Goal: Check status: Check status

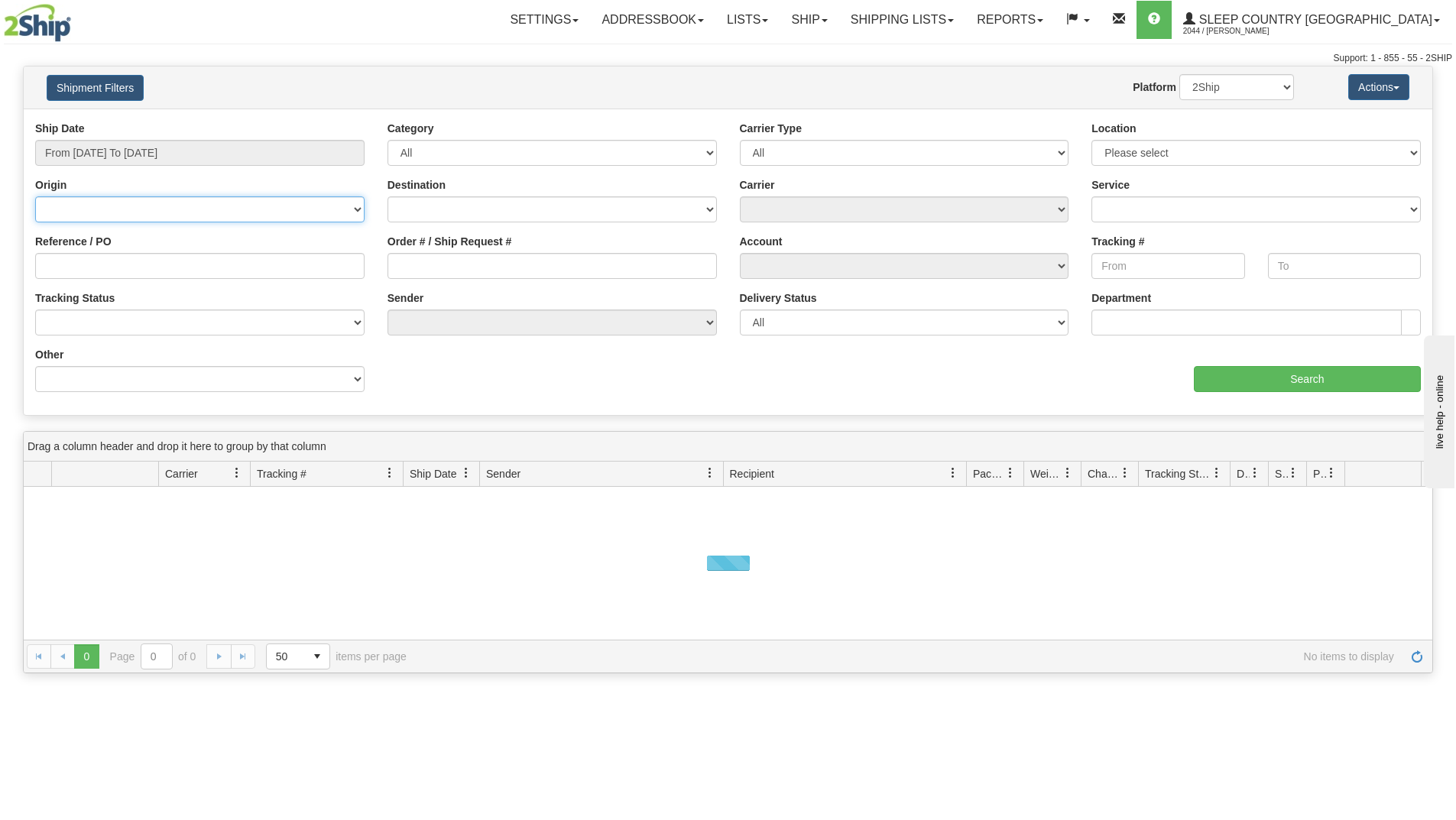
drag, startPoint x: 205, startPoint y: 212, endPoint x: 190, endPoint y: 221, distance: 17.5
click at [203, 213] on select "Canada United States Mexico Puerto Rico Romania Australia New Zealand SouthAfri…" at bounding box center [200, 209] width 330 height 26
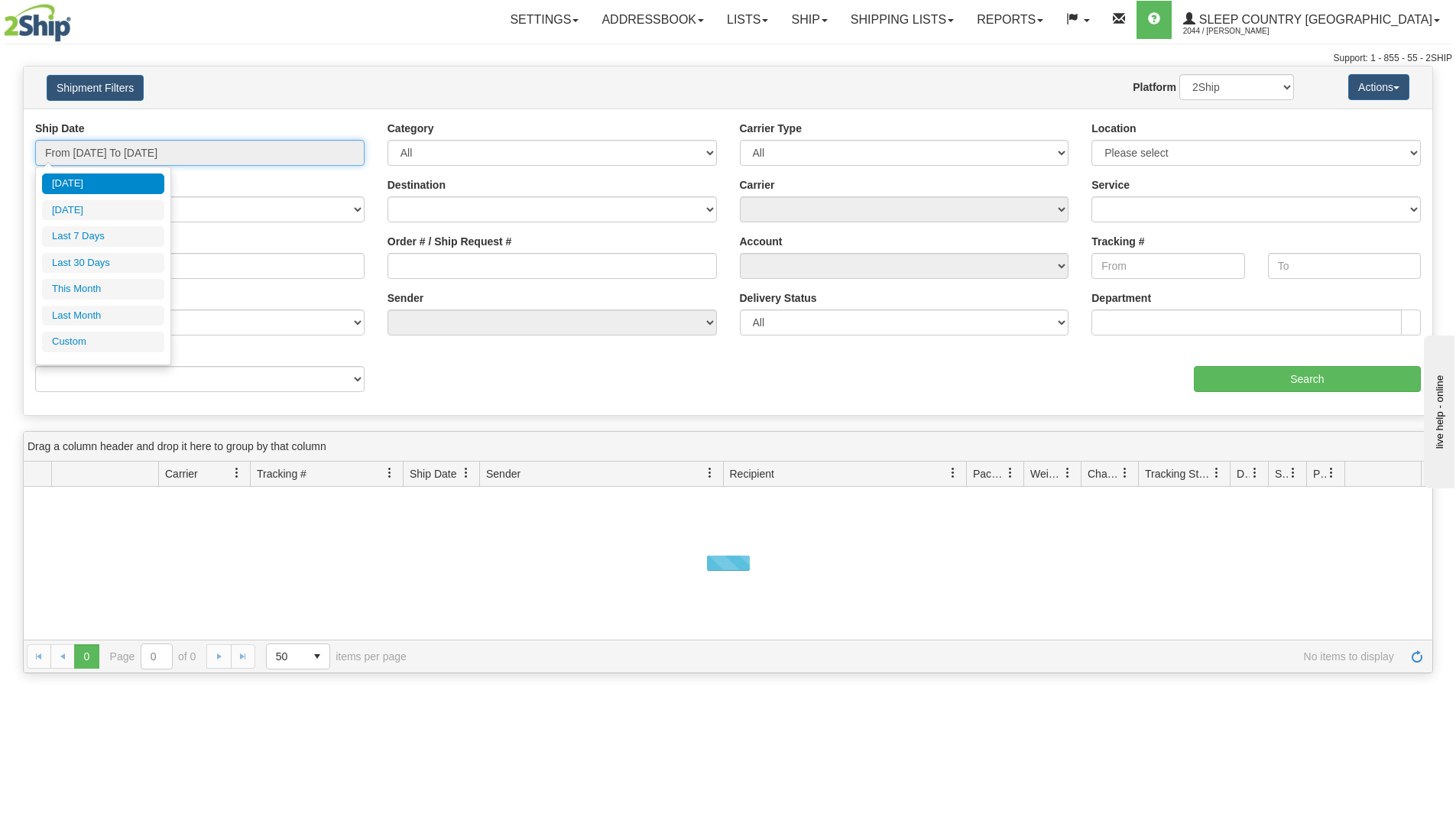
click at [205, 148] on input "From 09/22/2025 To 09/23/2025" at bounding box center [200, 152] width 330 height 26
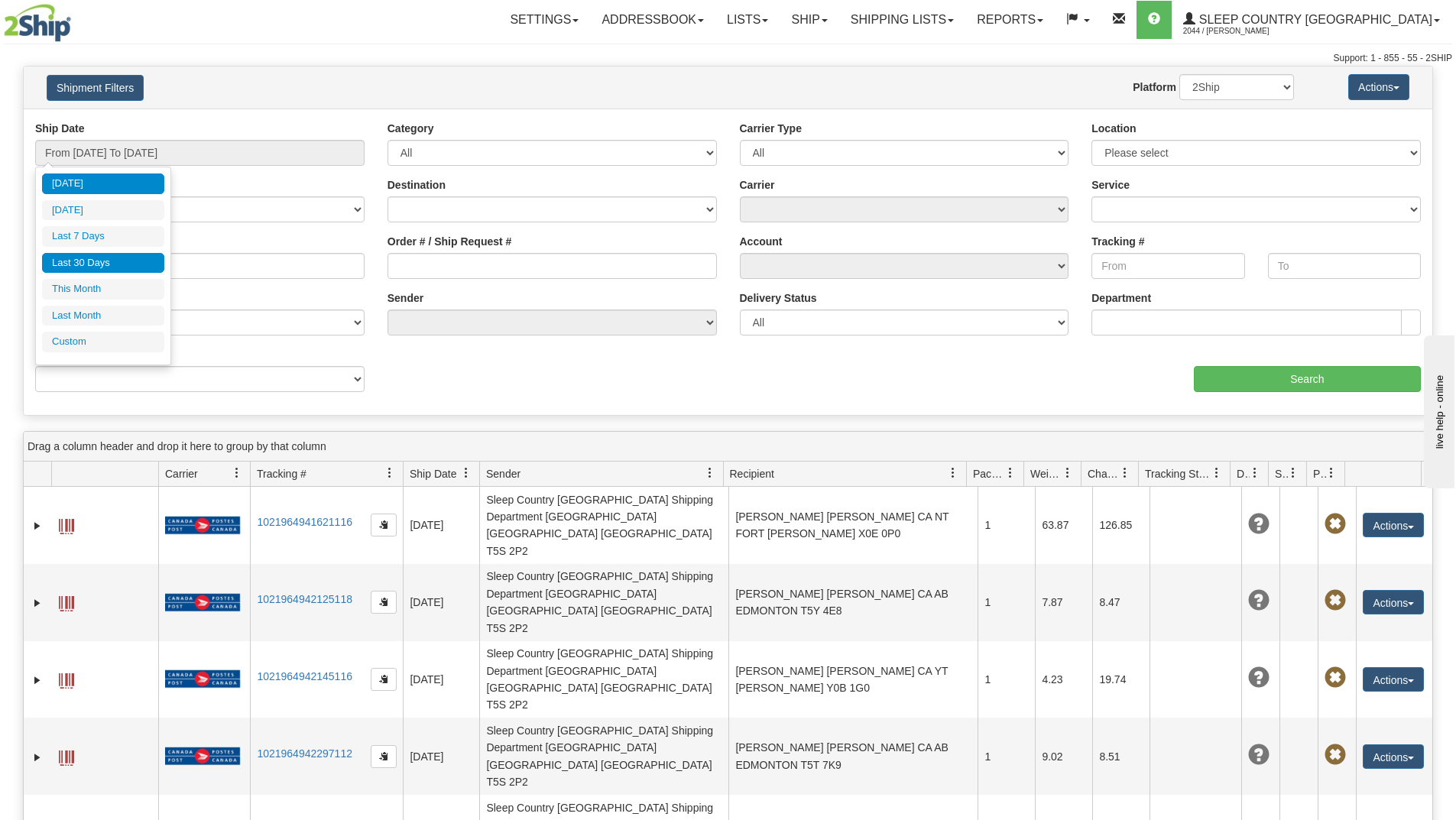
click at [107, 269] on li "Last 30 Days" at bounding box center [104, 263] width 123 height 21
type input "From [DATE] To [DATE]"
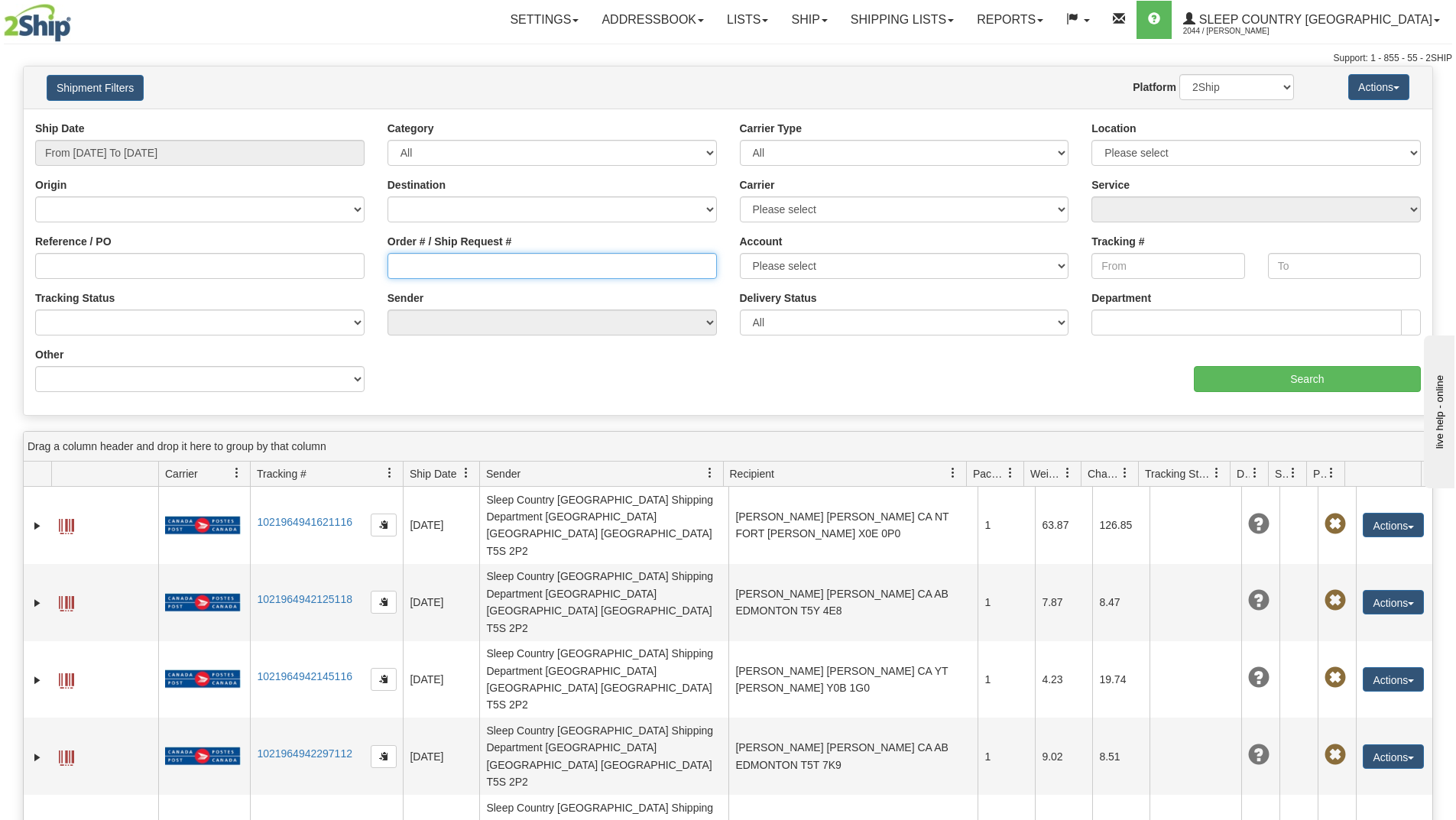
click at [412, 260] on input "Order # / Ship Request #" at bounding box center [552, 266] width 330 height 26
paste input "9007I085885"
type input "9007I085885"
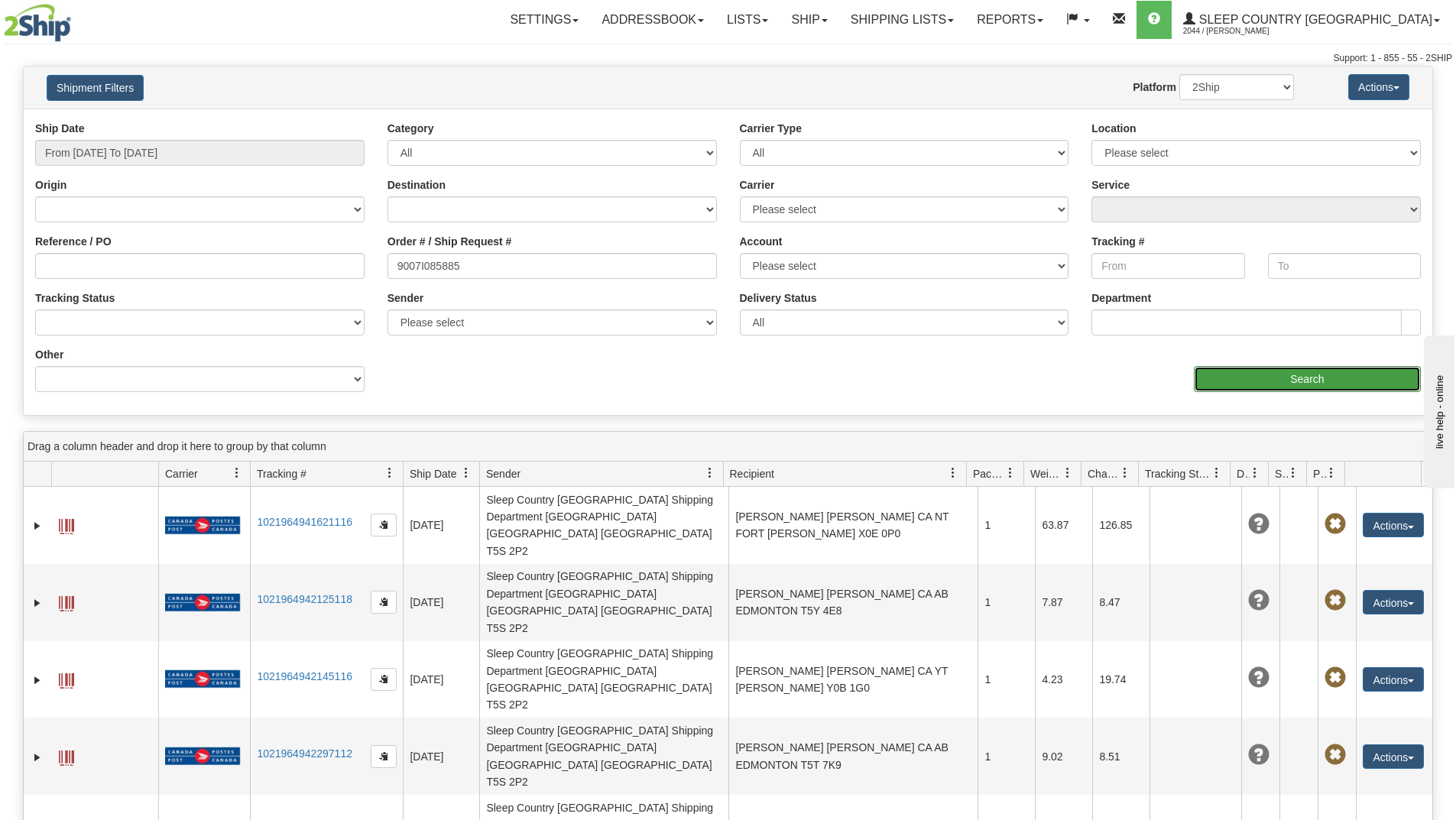
click at [1224, 378] on input "Search" at bounding box center [1307, 378] width 227 height 26
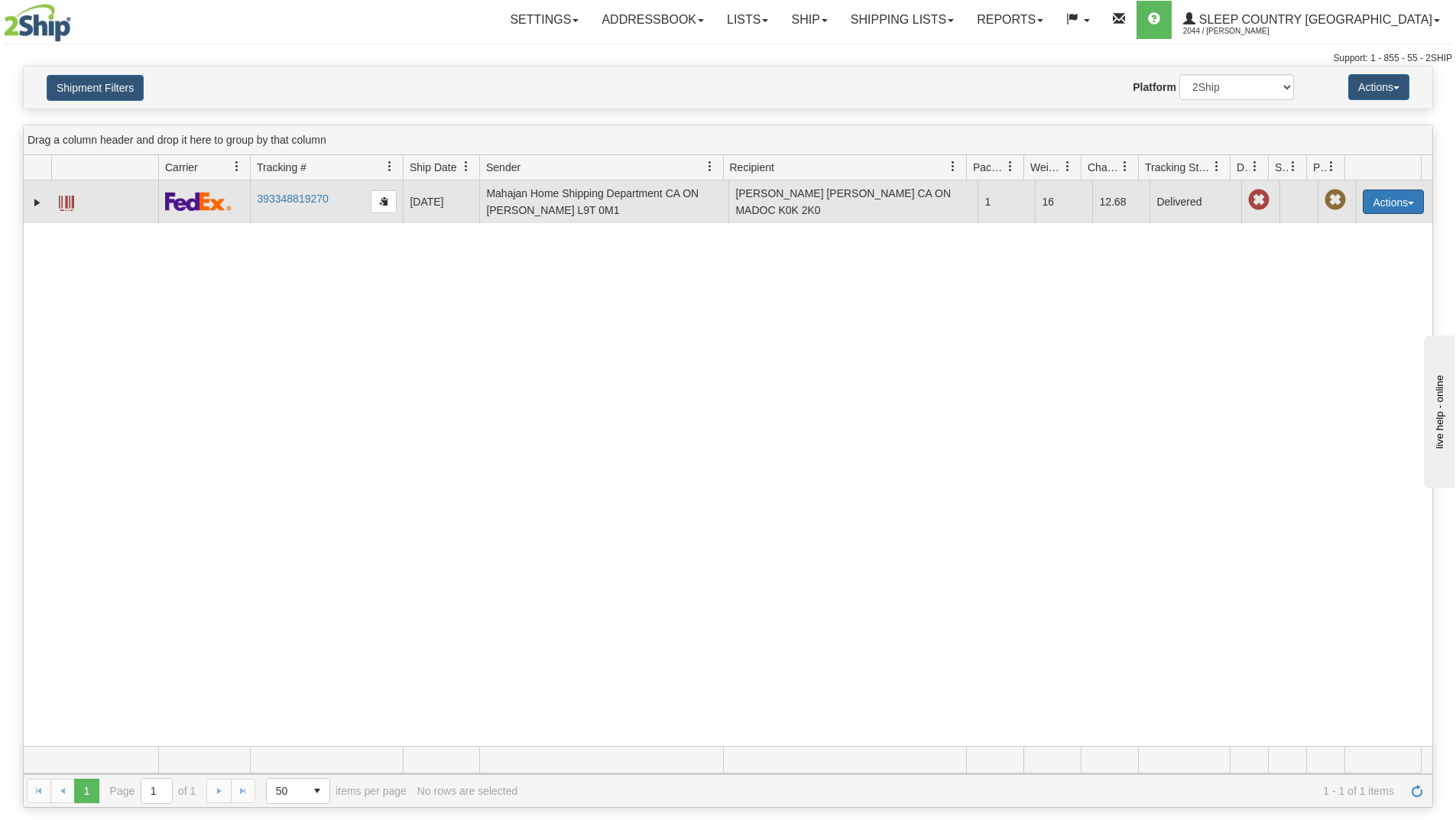
click at [1404, 199] on button "Actions" at bounding box center [1394, 201] width 61 height 24
click at [1341, 248] on link "Return" at bounding box center [1362, 250] width 123 height 20
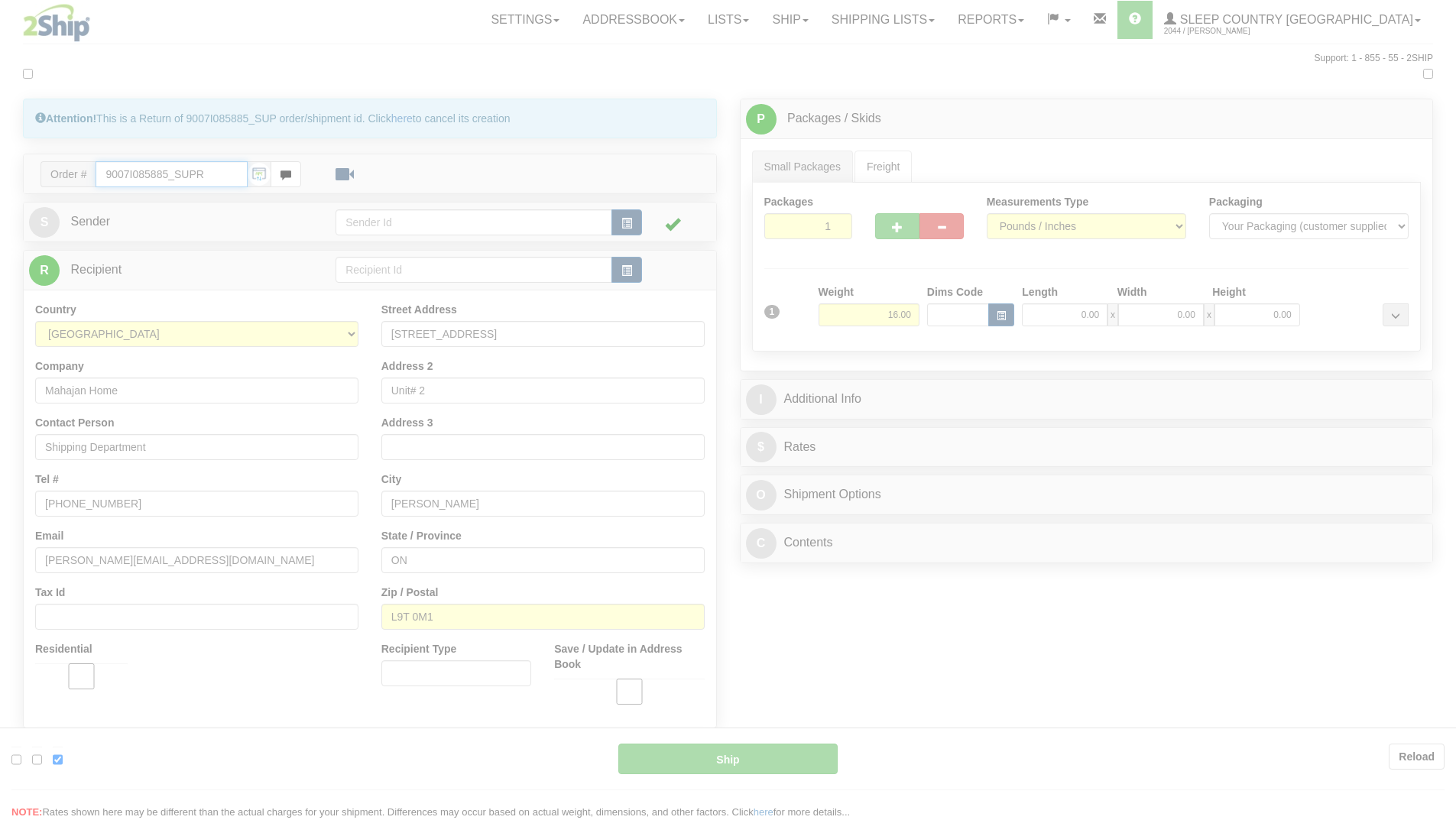
type input "92"
type input "12:04"
type input "16:00"
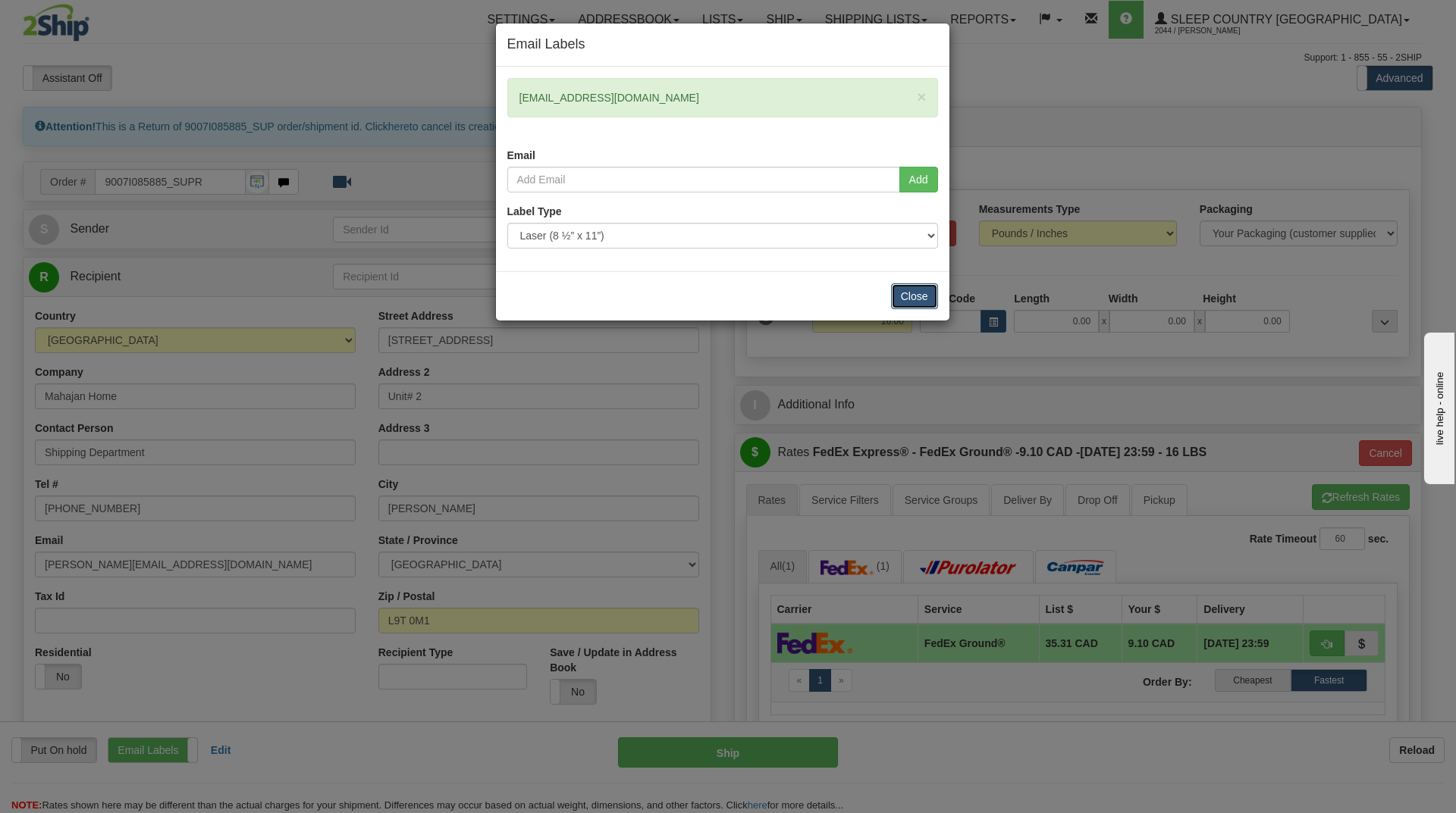
click at [909, 296] on button "Close" at bounding box center [914, 296] width 47 height 26
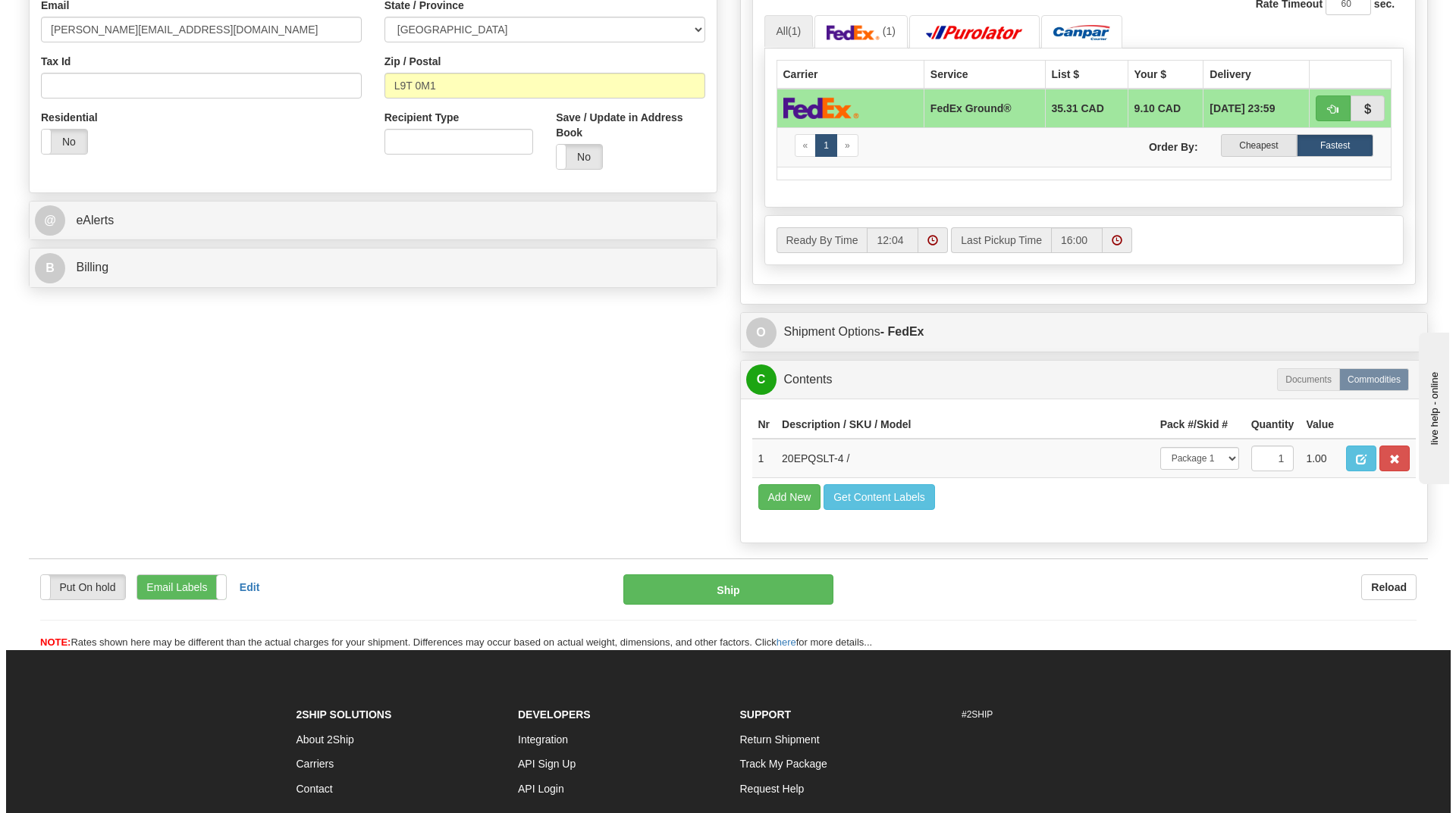
scroll to position [687, 0]
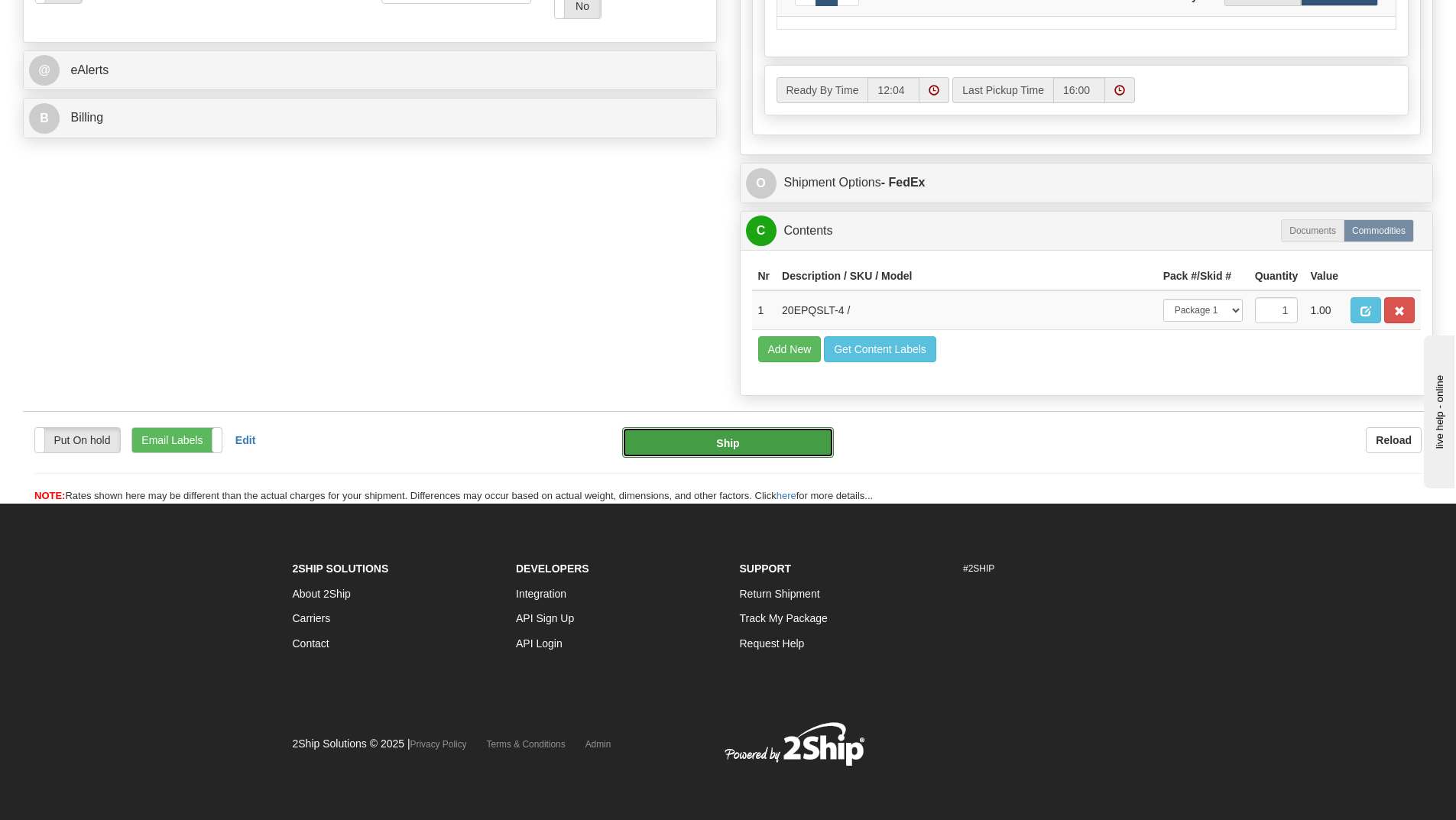
click at [730, 439] on button "Ship" at bounding box center [728, 442] width 212 height 31
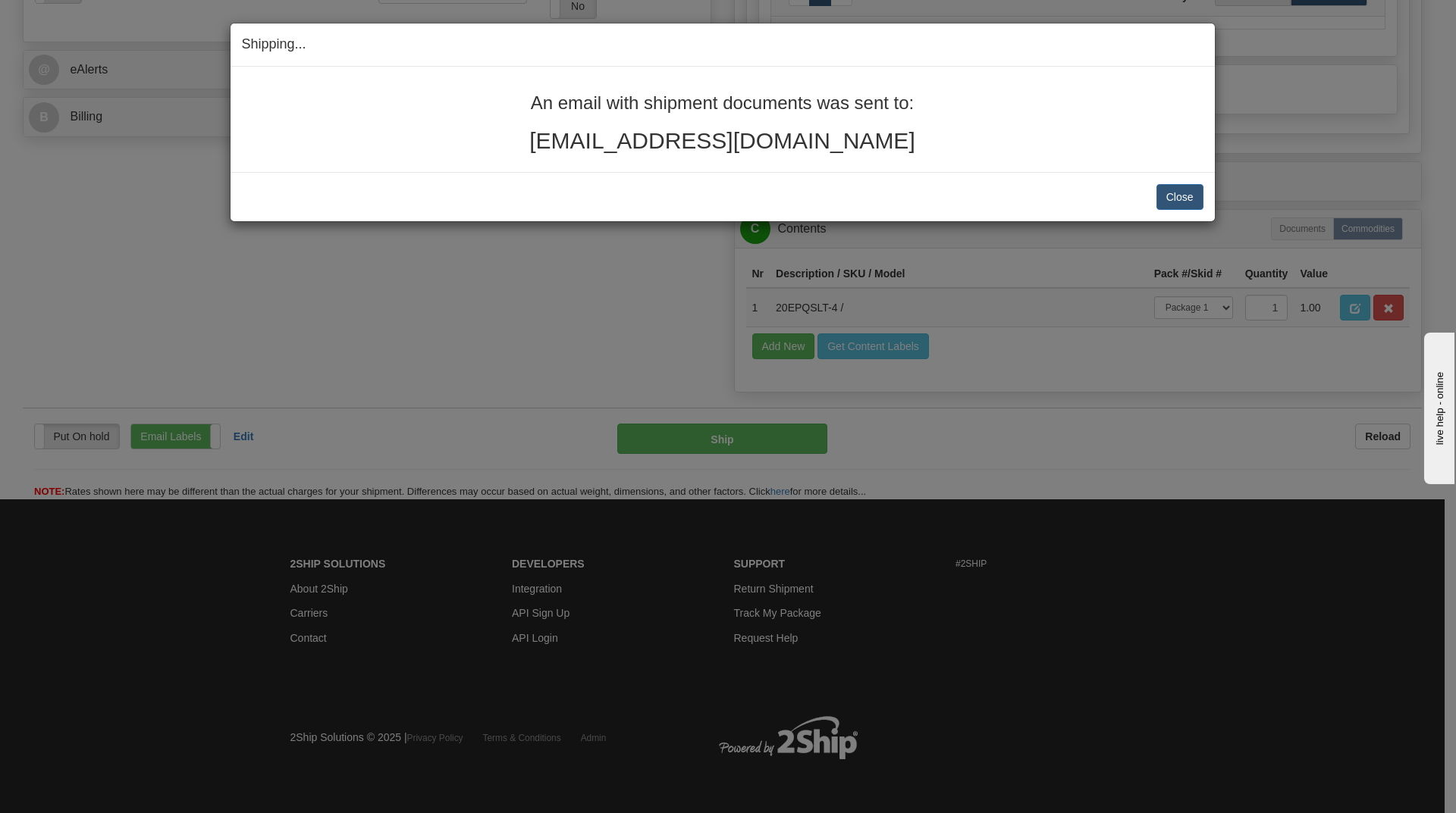
drag, startPoint x: 592, startPoint y: 138, endPoint x: 854, endPoint y: 138, distance: 262.0
click at [854, 138] on h2 "lauriematiyek@yahoo.ca" at bounding box center [723, 140] width 962 height 25
copy h2 "lauriematiyek@yahoo.ca"
click at [1172, 198] on button "Close" at bounding box center [1180, 197] width 47 height 26
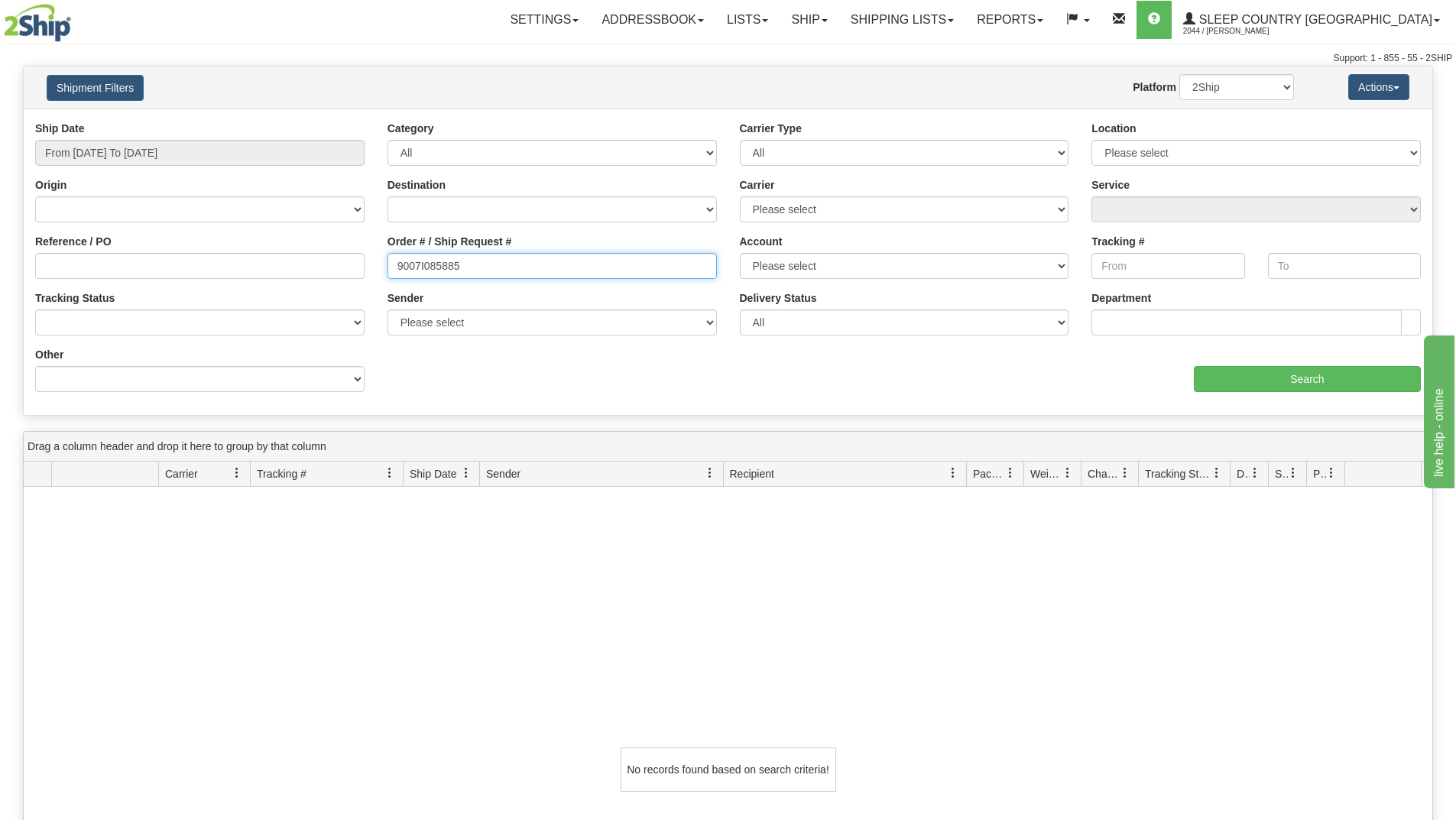
drag, startPoint x: 486, startPoint y: 260, endPoint x: 302, endPoint y: 260, distance: 184.0
click at [302, 121] on div "Reference / PO Order # / Ship Request # 9007I085885 Account Please select Canad…" at bounding box center [728, 121] width 1409 height 0
drag, startPoint x: 605, startPoint y: 595, endPoint x: 588, endPoint y: 569, distance: 31.1
click at [603, 595] on div "No records found based on search criteria!" at bounding box center [728, 770] width 1409 height 566
click at [466, 269] on input "9007I085885" at bounding box center [552, 266] width 330 height 26
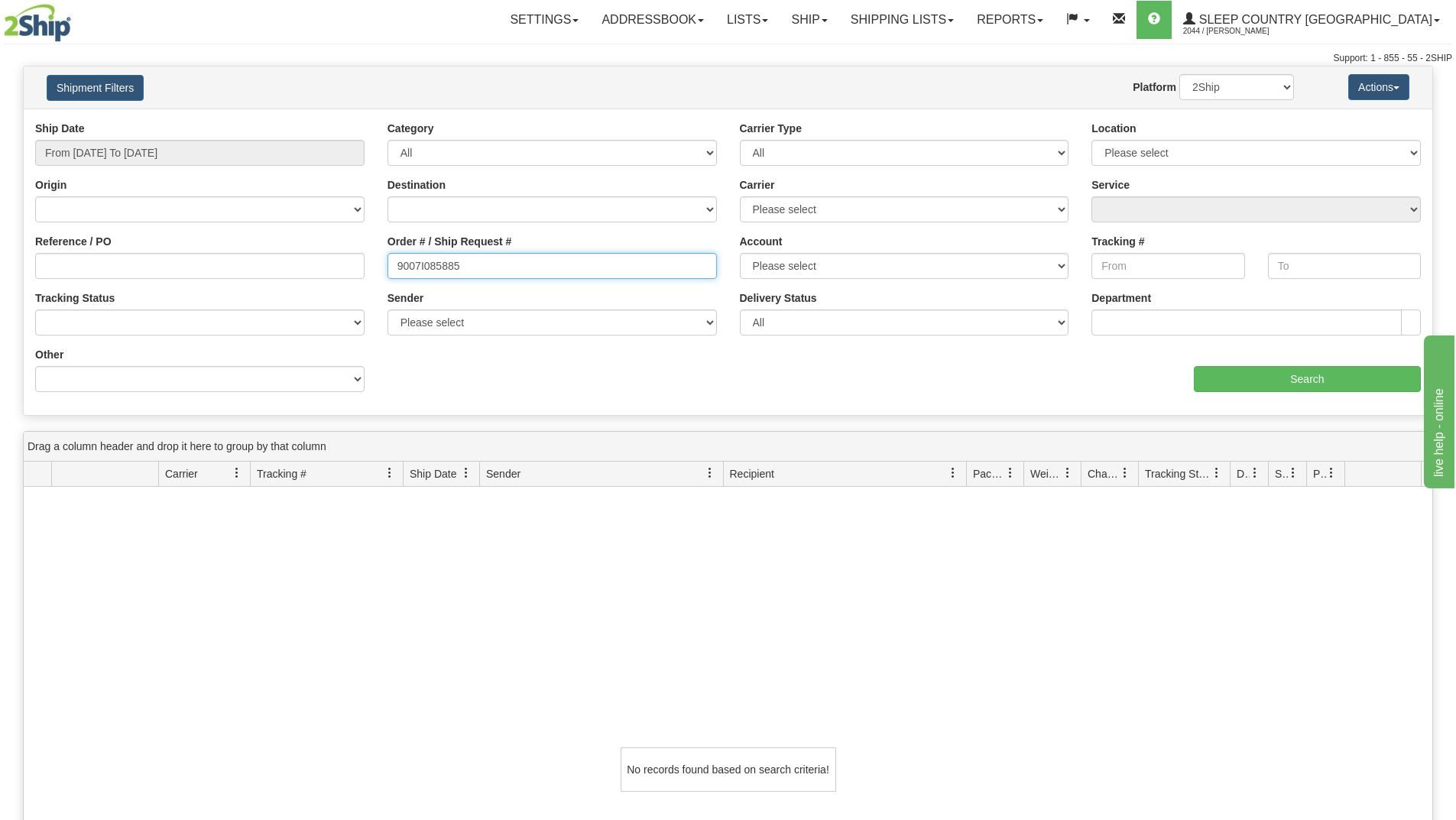
click at [393, 264] on input "9007I085885" at bounding box center [552, 266] width 330 height 26
click at [1240, 376] on input "Search" at bounding box center [1307, 378] width 227 height 26
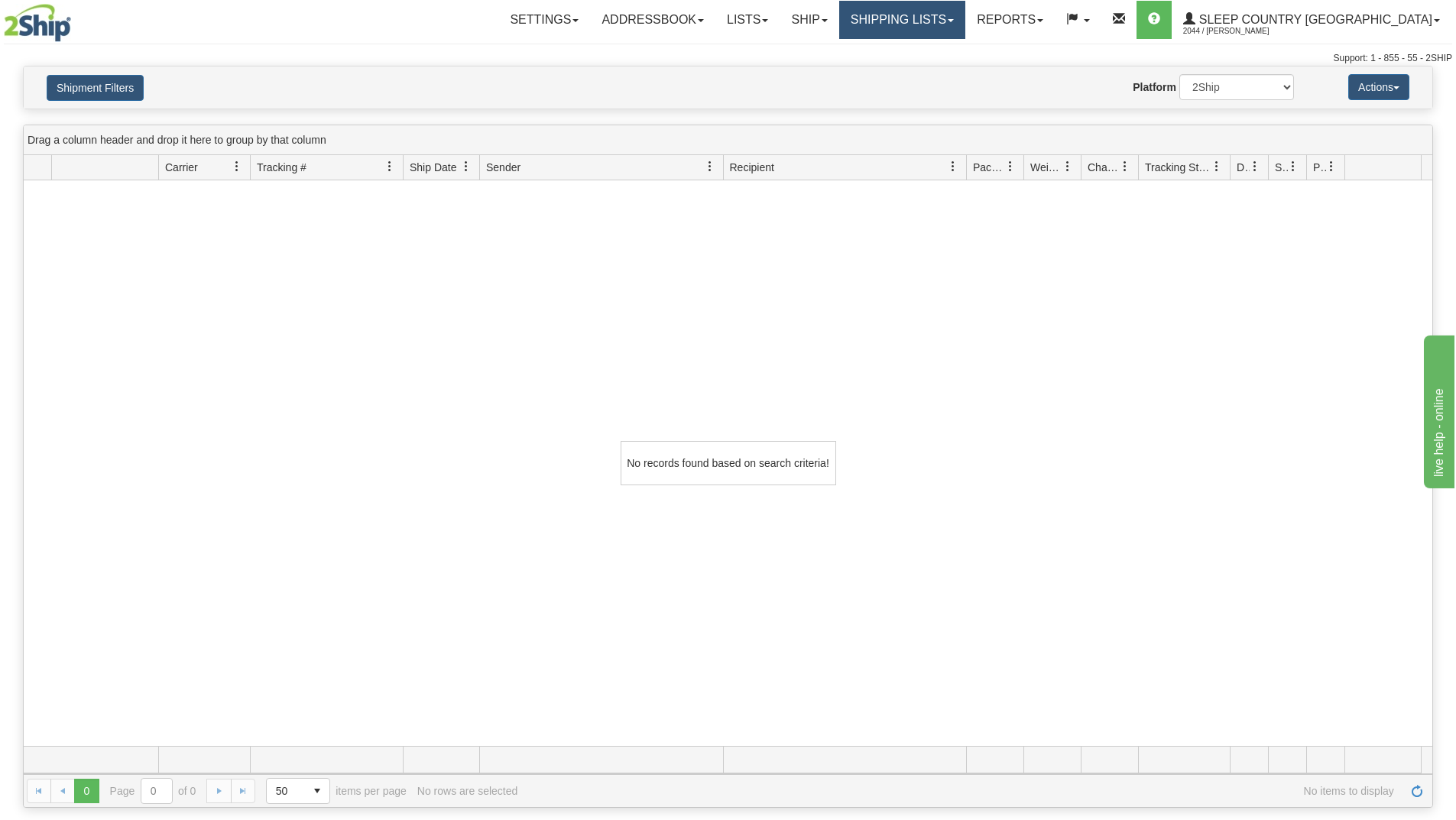
click at [958, 18] on link "Shipping lists" at bounding box center [903, 20] width 126 height 38
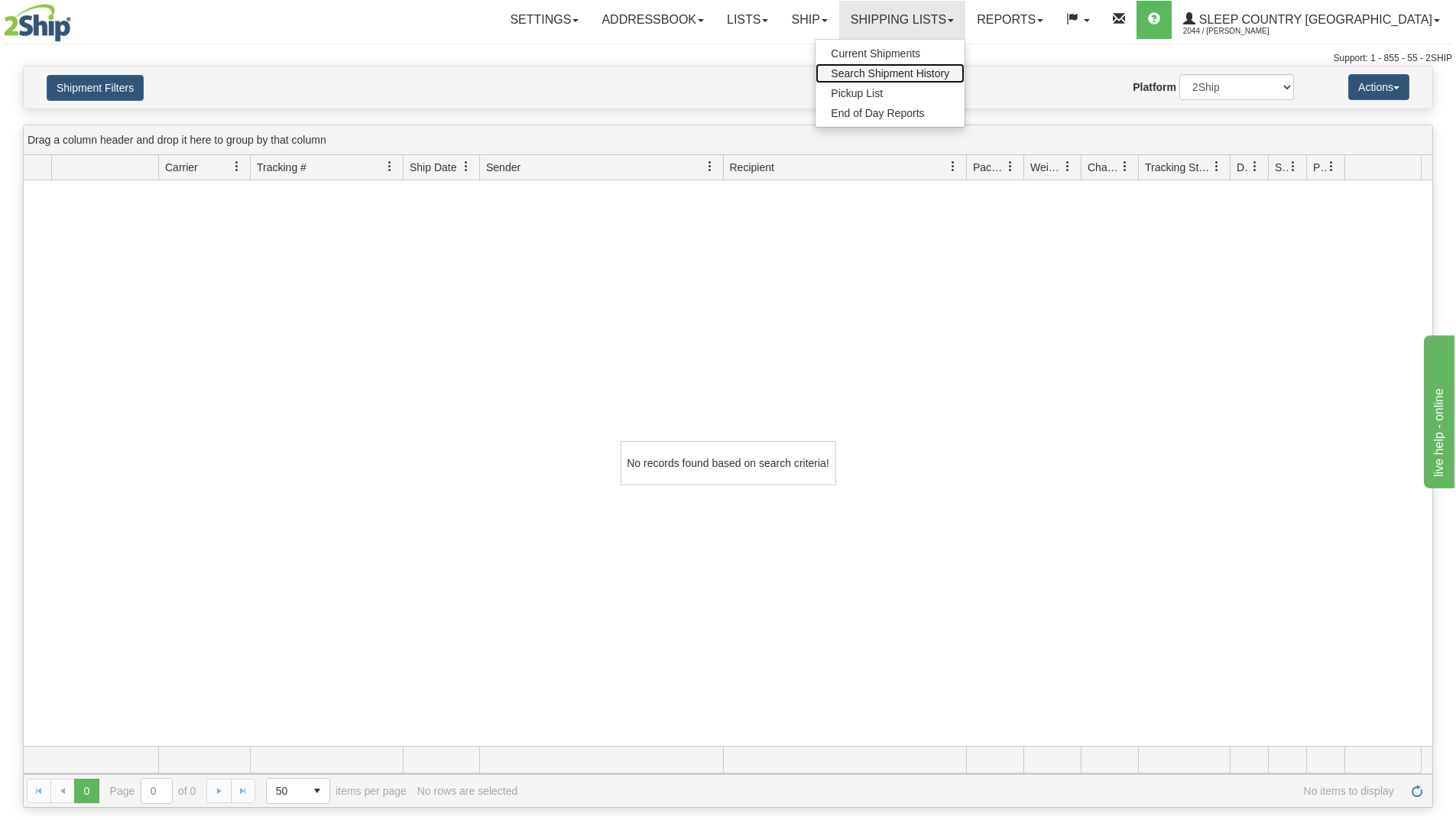
click at [950, 71] on span "Search Shipment History" at bounding box center [890, 74] width 119 height 13
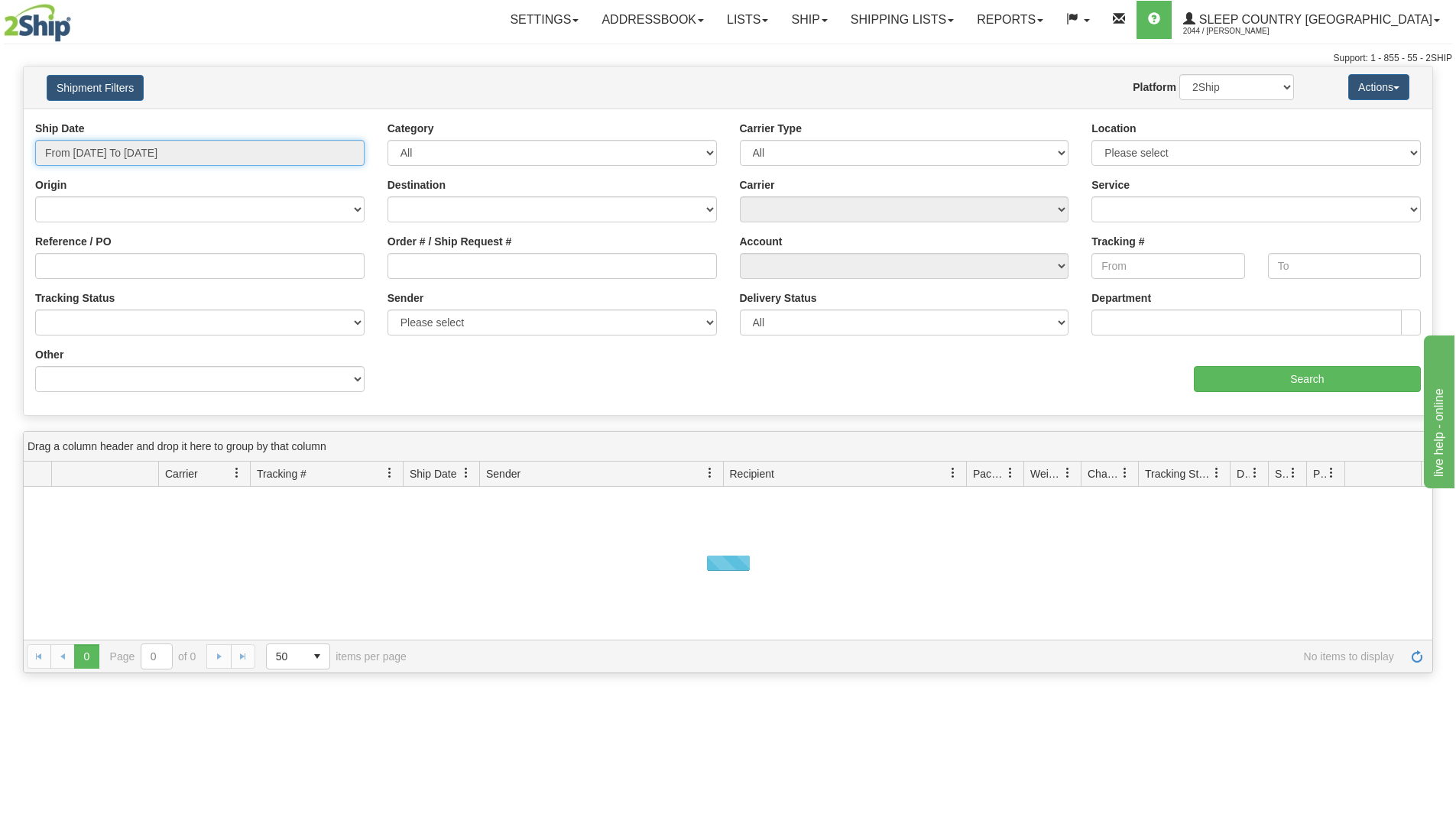
click at [205, 155] on input "From [DATE] To [DATE]" at bounding box center [200, 152] width 330 height 26
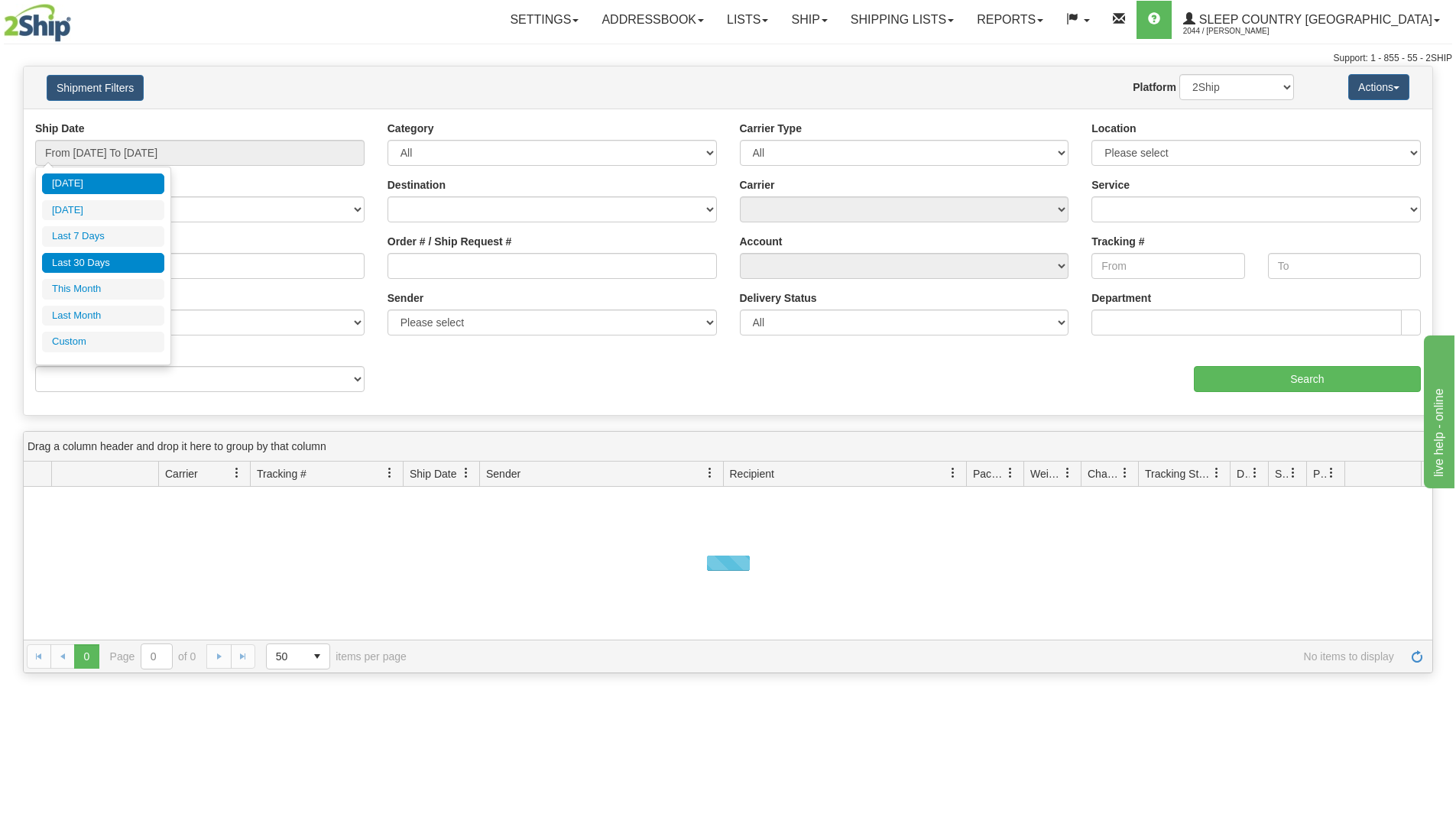
click at [110, 261] on li "Last 30 Days" at bounding box center [104, 263] width 123 height 21
type input "From 08/25/2025 To 09/23/2025"
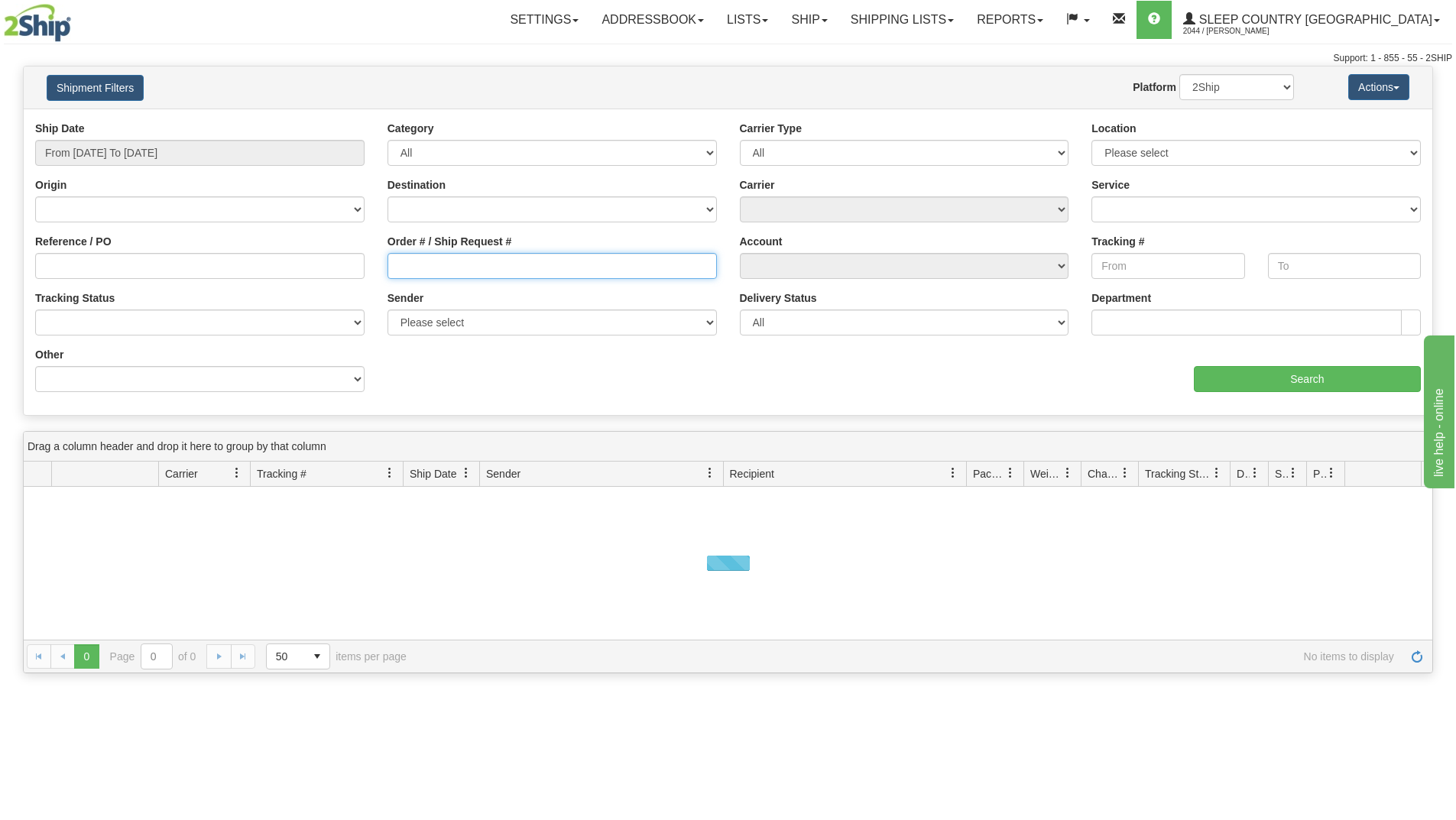
click at [444, 264] on input "Order # / Ship Request #" at bounding box center [552, 266] width 330 height 26
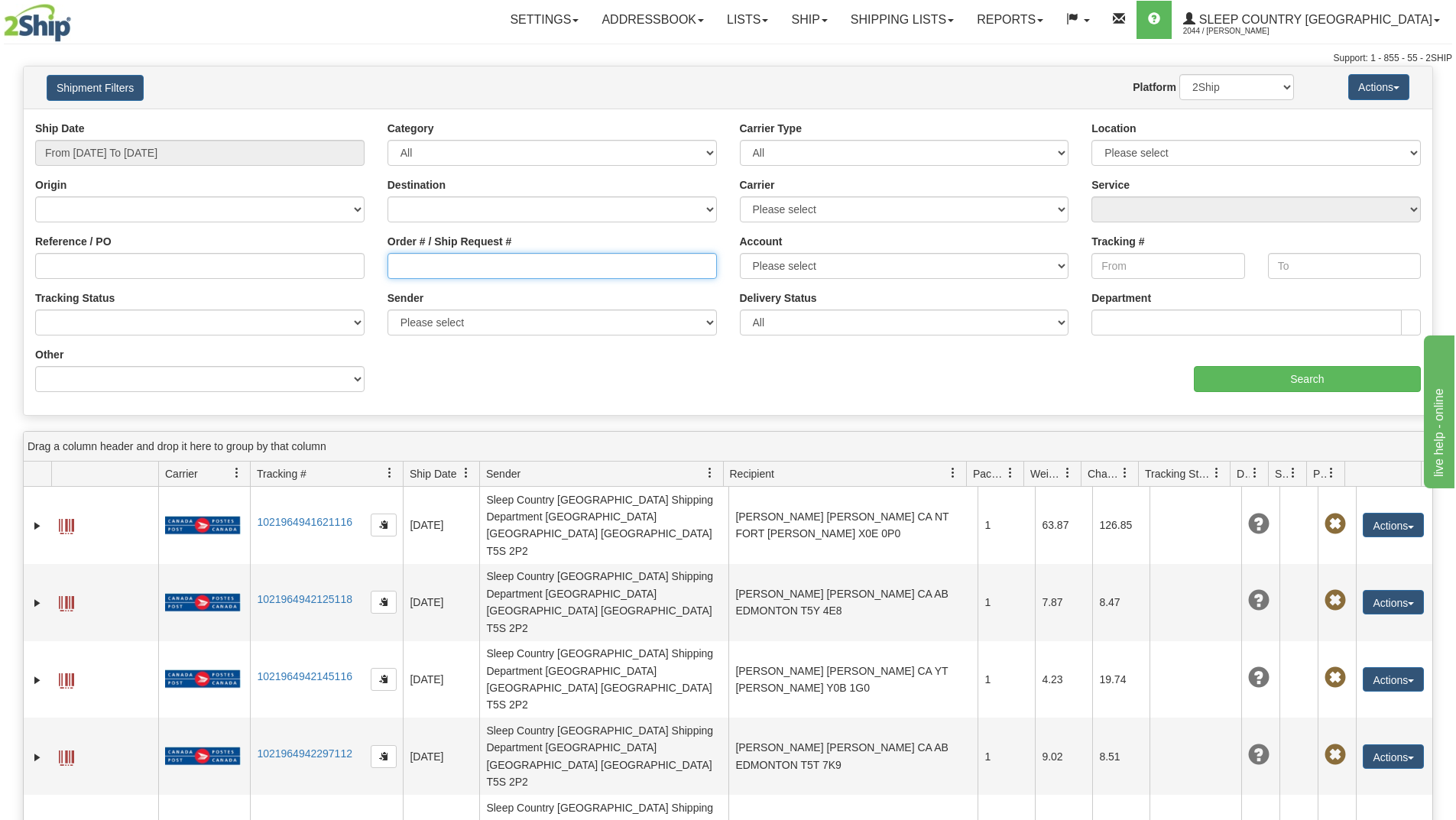
paste input "9007I085885"
type input "9007I085885"
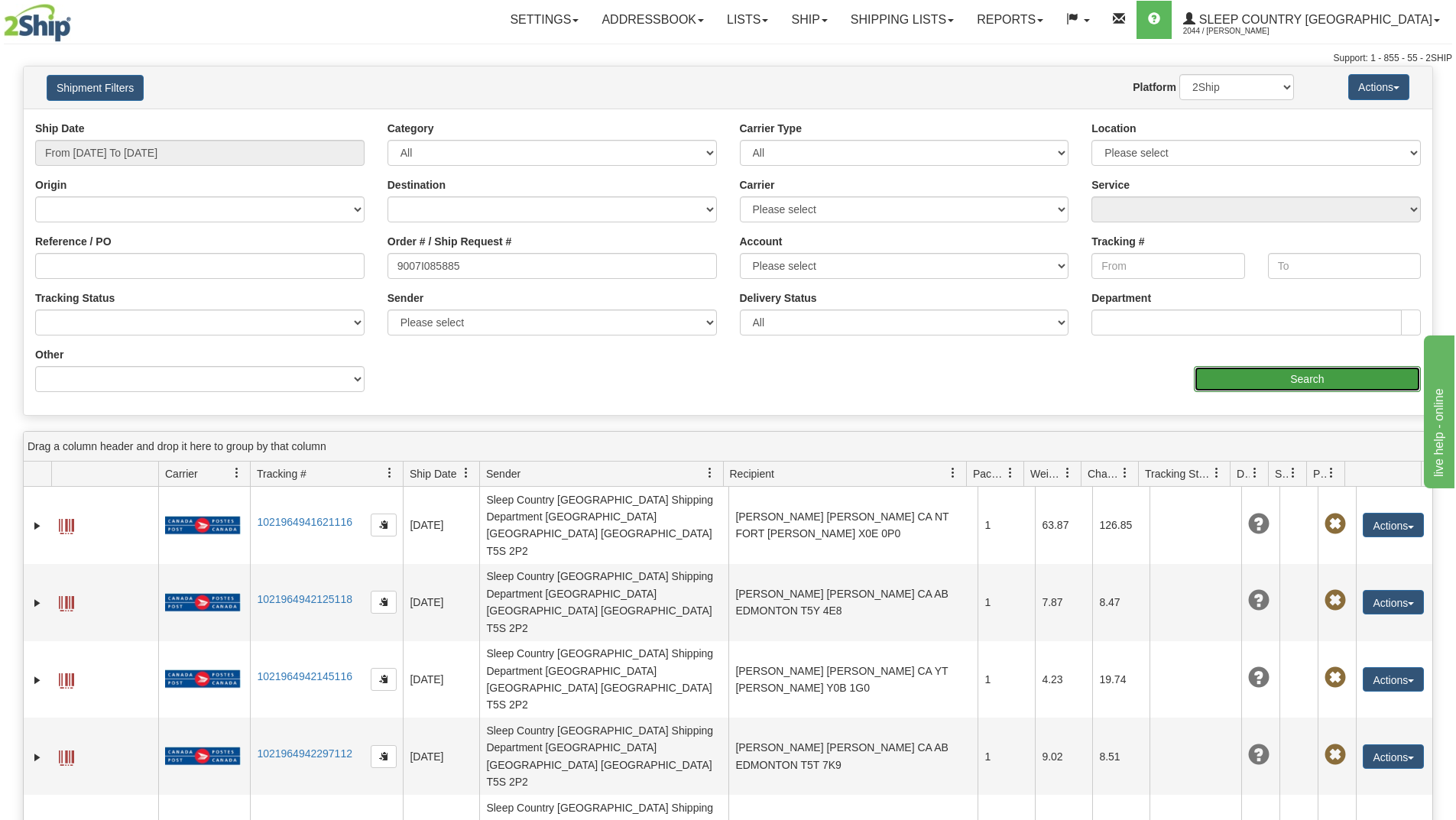
click at [1256, 369] on input "Search" at bounding box center [1307, 378] width 227 height 26
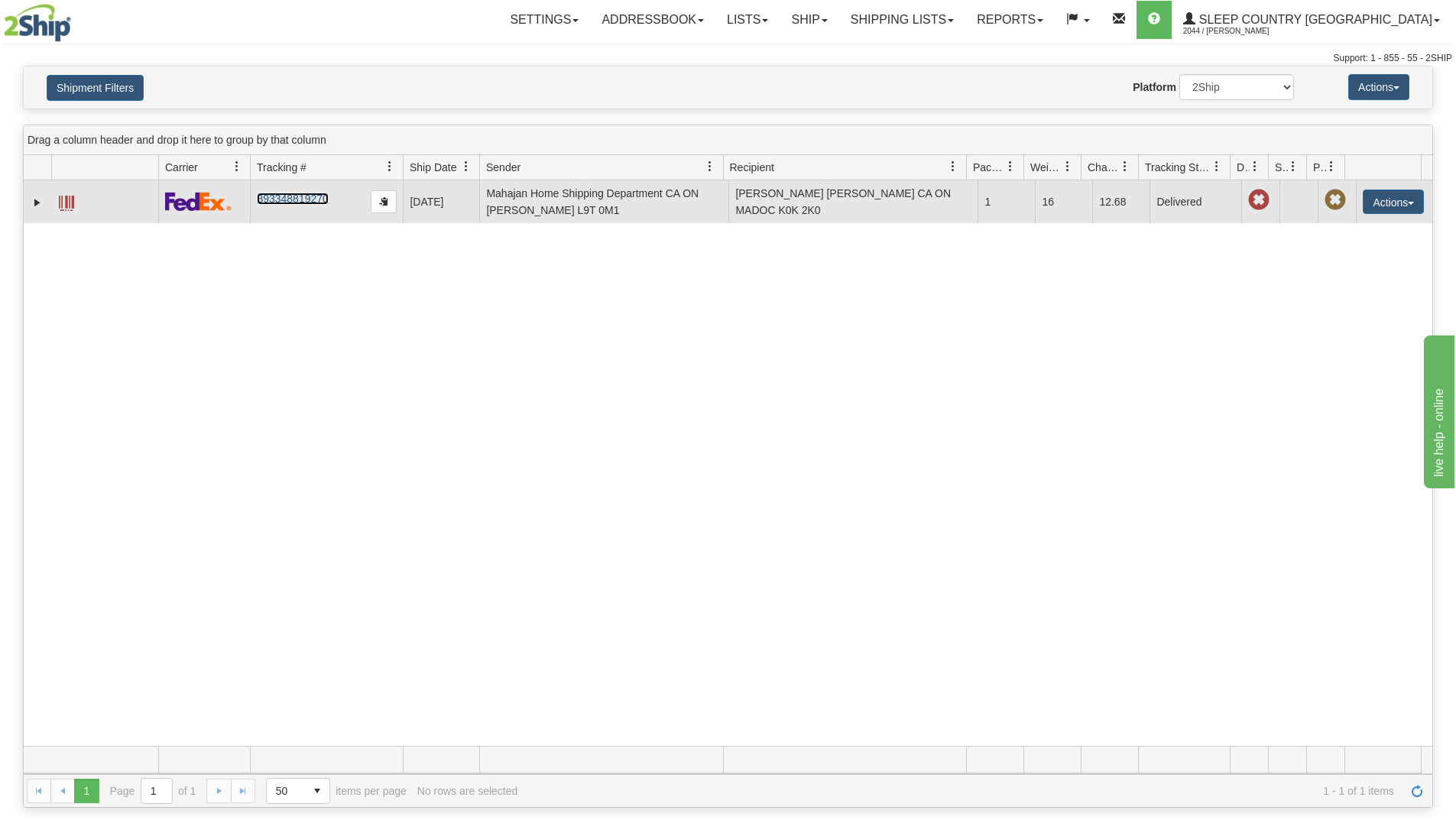
click at [302, 198] on link "393348819270" at bounding box center [292, 199] width 71 height 13
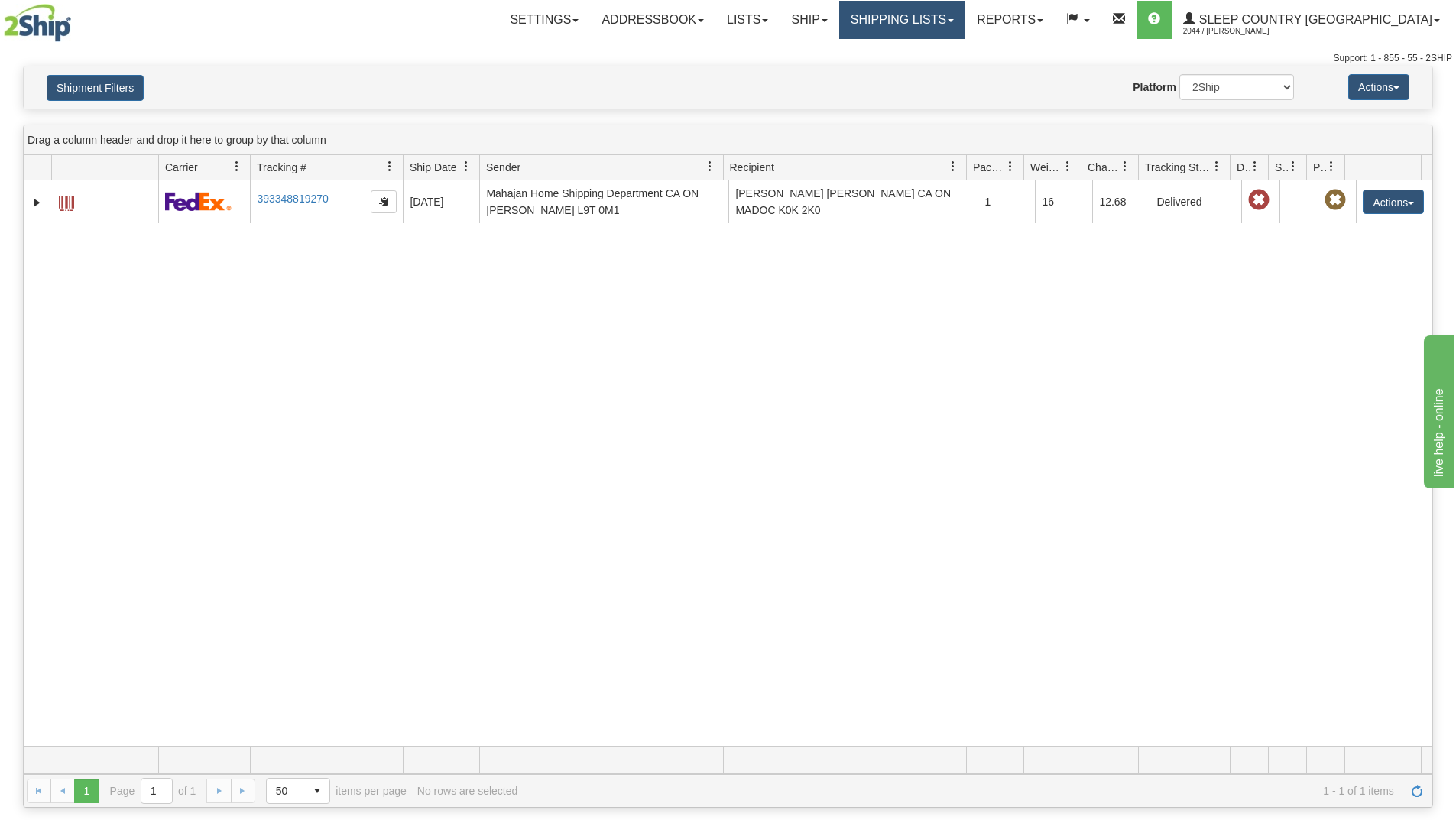
click at [964, 18] on link "Shipping lists" at bounding box center [903, 20] width 126 height 38
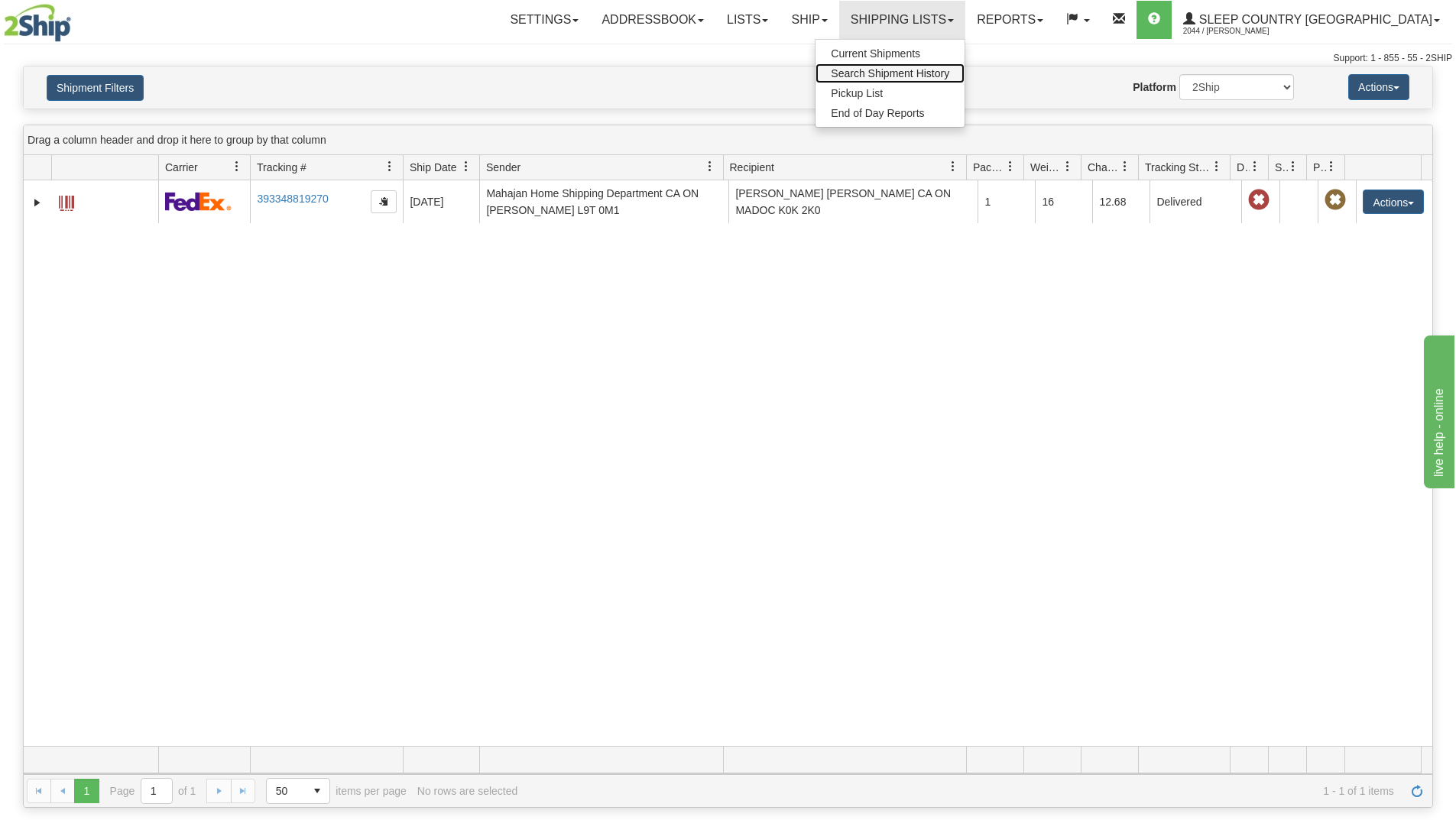
click at [946, 70] on span "Search Shipment History" at bounding box center [890, 74] width 119 height 13
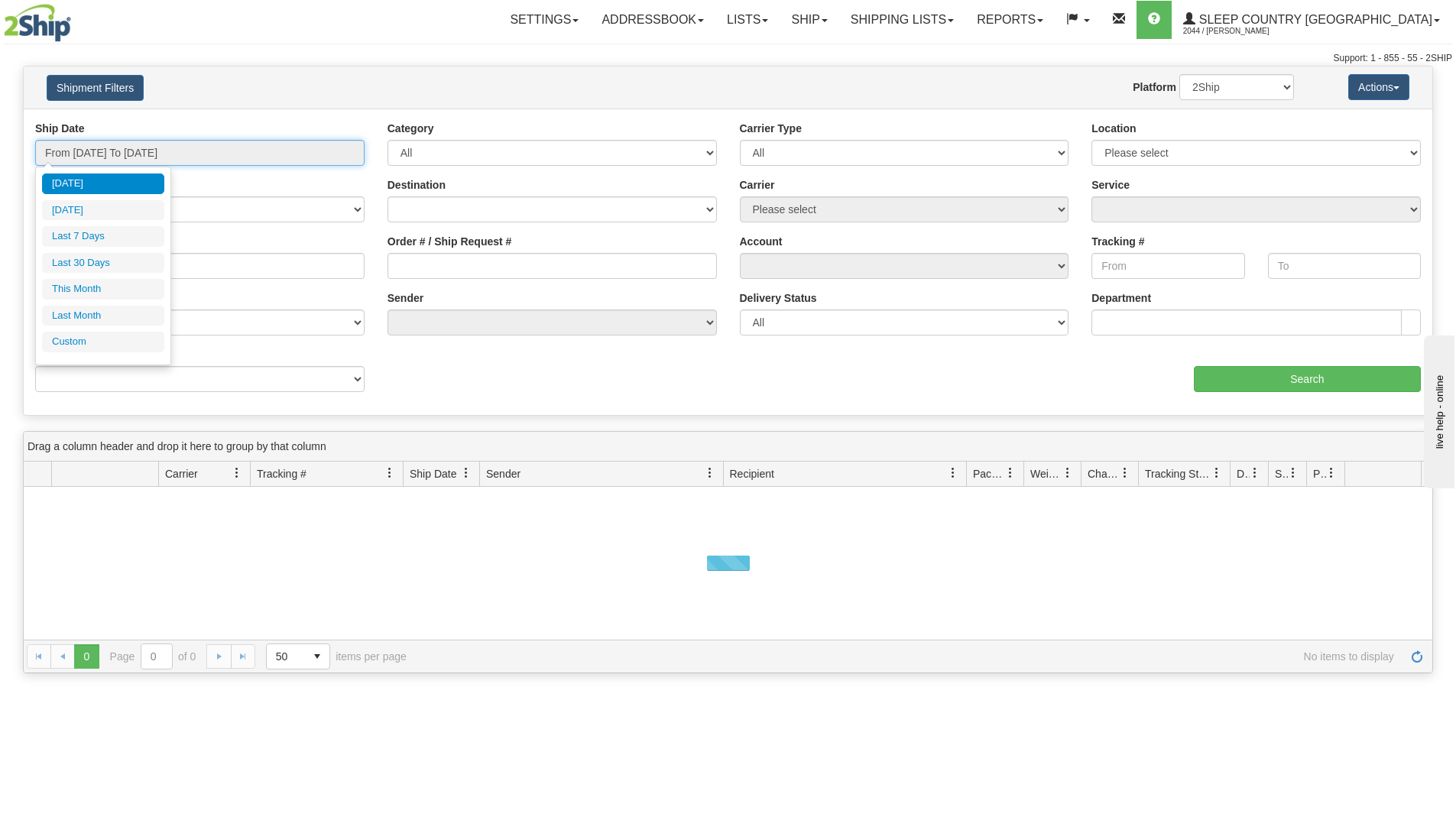
click at [259, 163] on input "From [DATE] To [DATE]" at bounding box center [200, 152] width 330 height 26
click at [114, 268] on li "Last 30 Days" at bounding box center [104, 263] width 123 height 21
type input "From [DATE] To [DATE]"
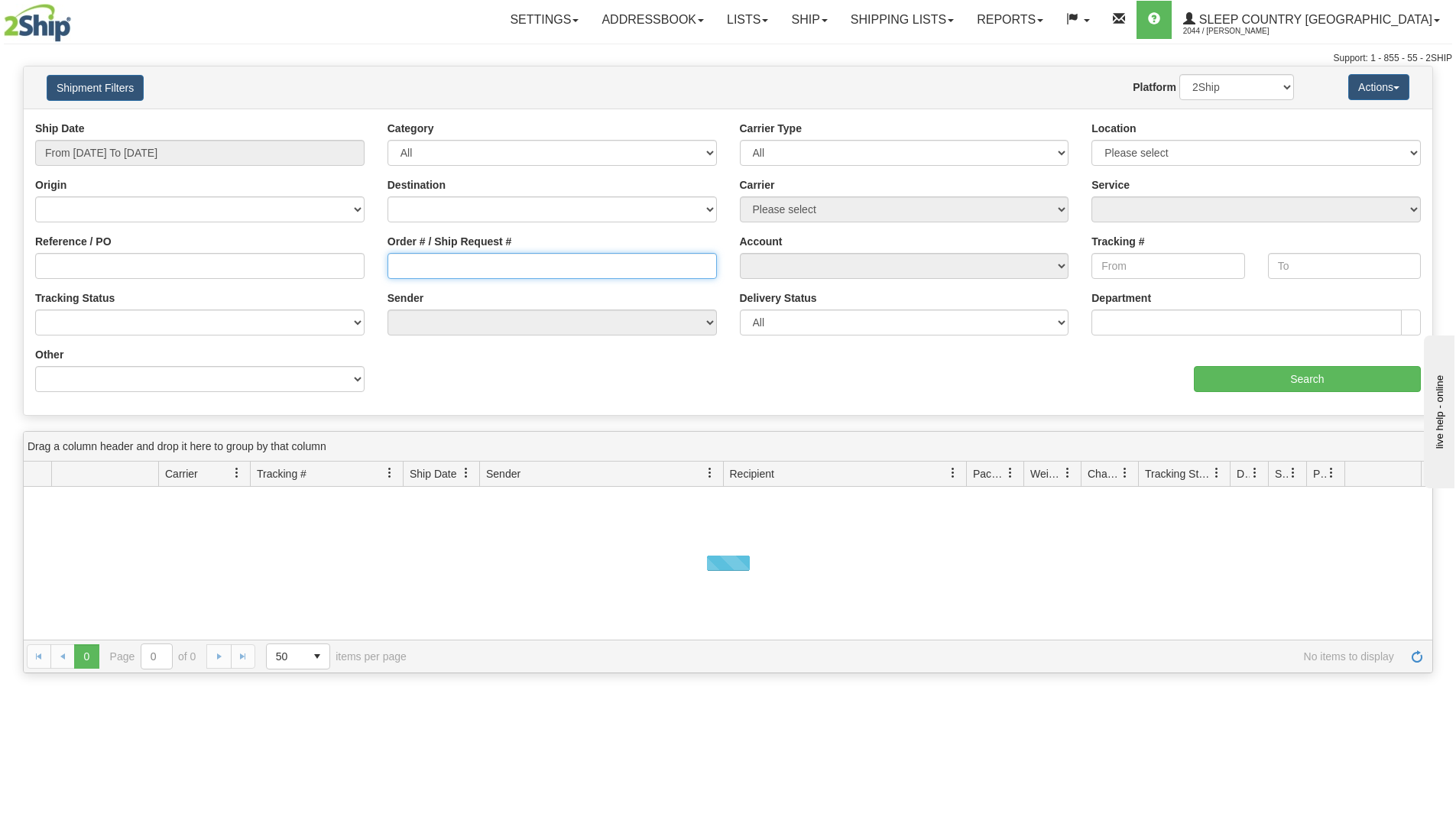
click at [450, 265] on input "Order # / Ship Request #" at bounding box center [552, 266] width 330 height 26
paste input "9000I108735"
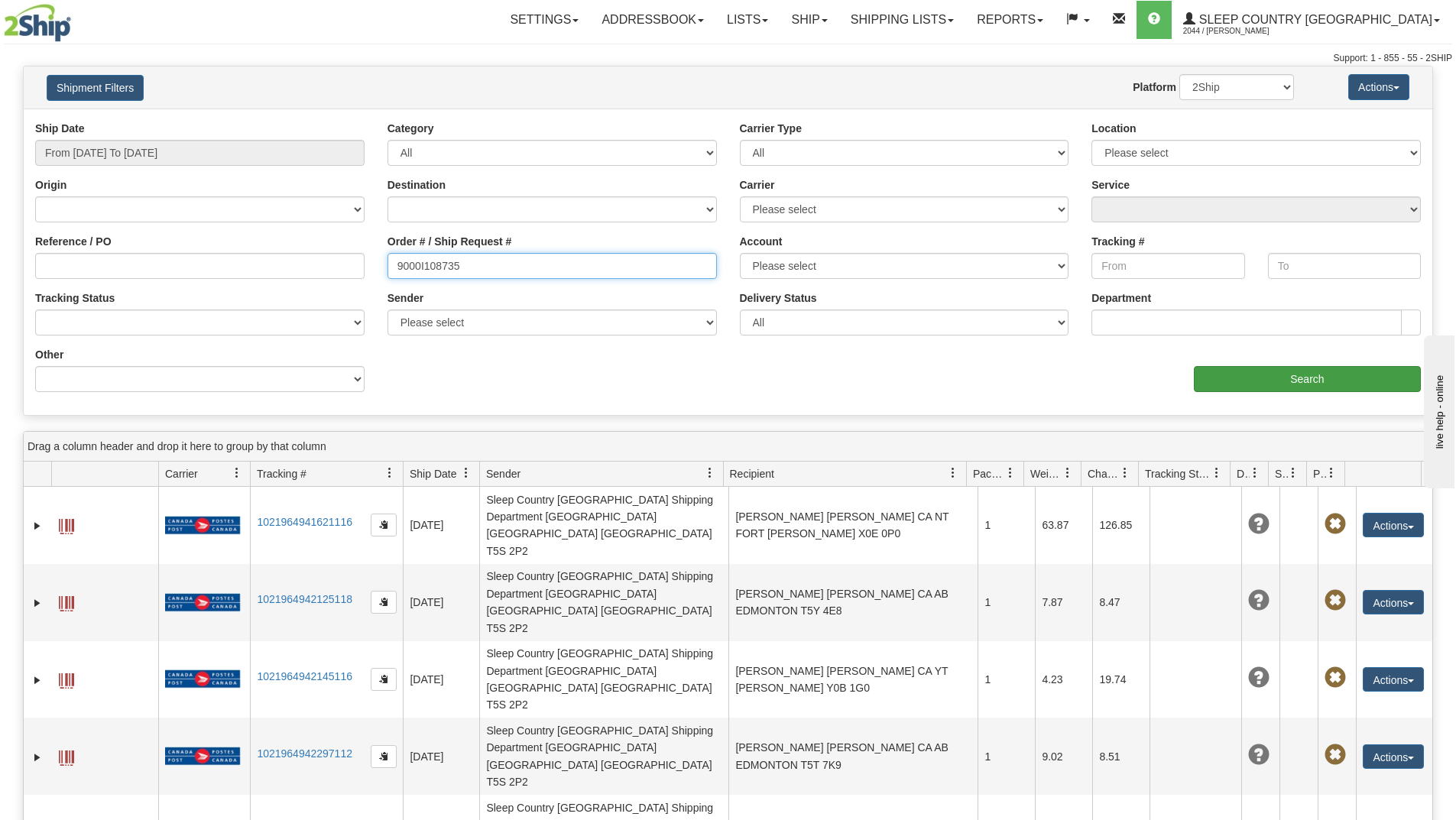
type input "9000I108735"
click at [1239, 381] on input "Search" at bounding box center [1307, 378] width 227 height 26
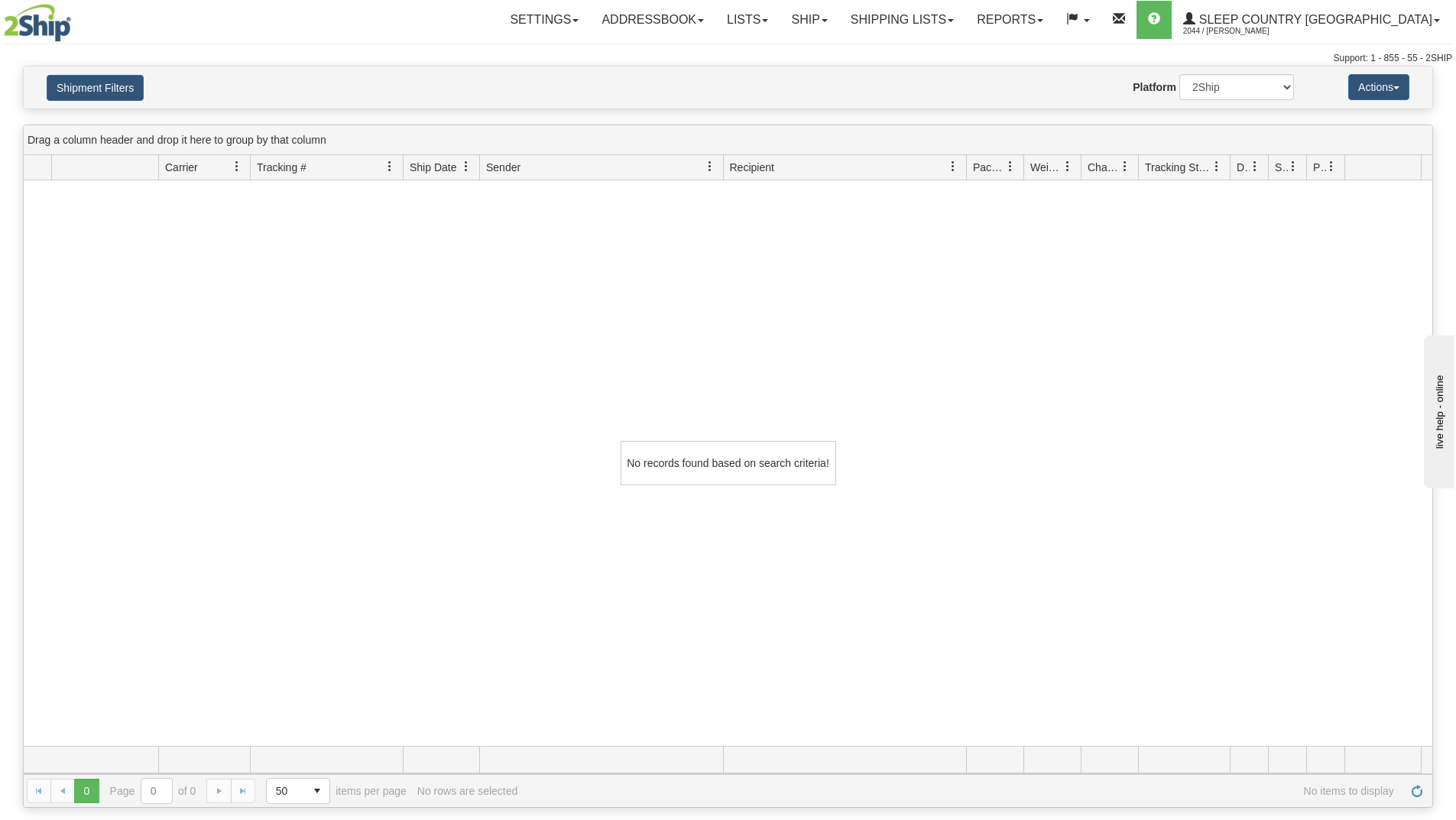
click at [252, 652] on div "No records found based on search criteria!" at bounding box center [728, 463] width 1409 height 566
